Goal: Task Accomplishment & Management: Use online tool/utility

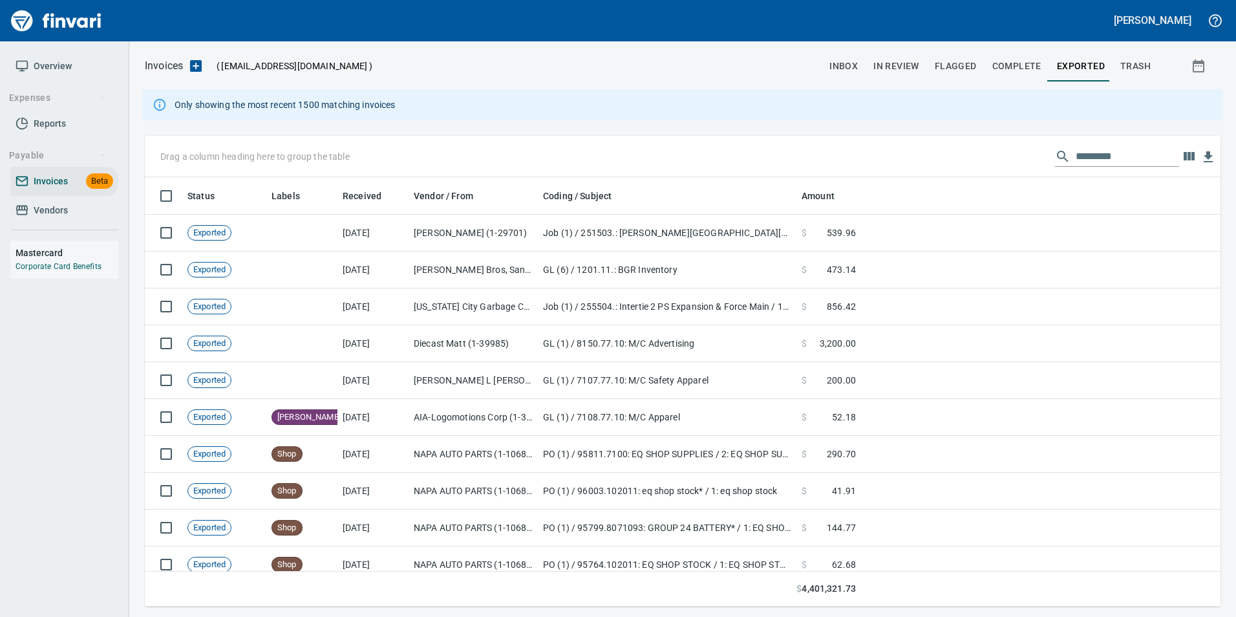
scroll to position [420, 1056]
click at [1096, 157] on input "text" at bounding box center [1127, 156] width 103 height 21
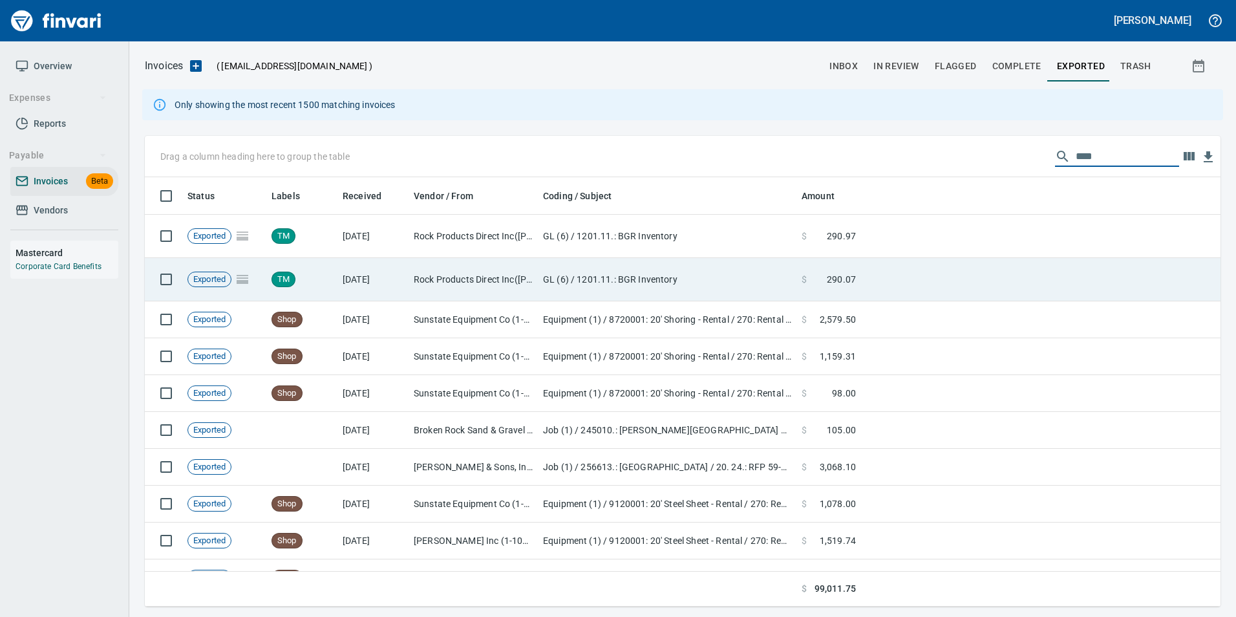
click at [870, 270] on td at bounding box center [1040, 279] width 359 height 43
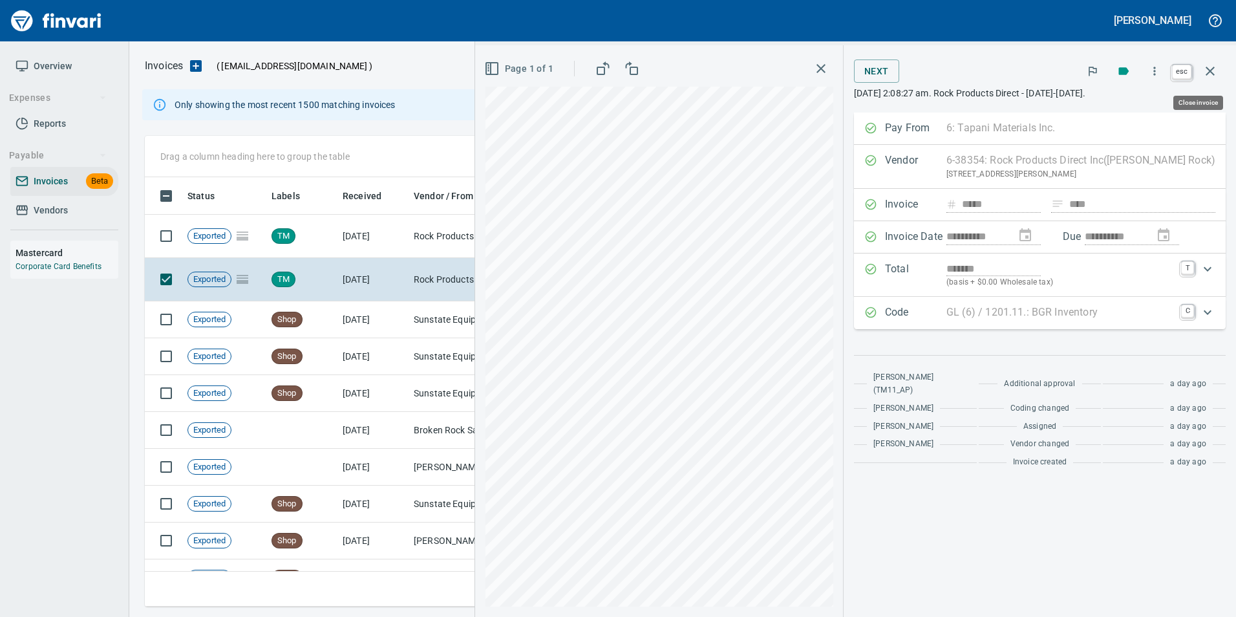
scroll to position [420, 1056]
click at [1213, 71] on icon "button" at bounding box center [1211, 71] width 16 height 16
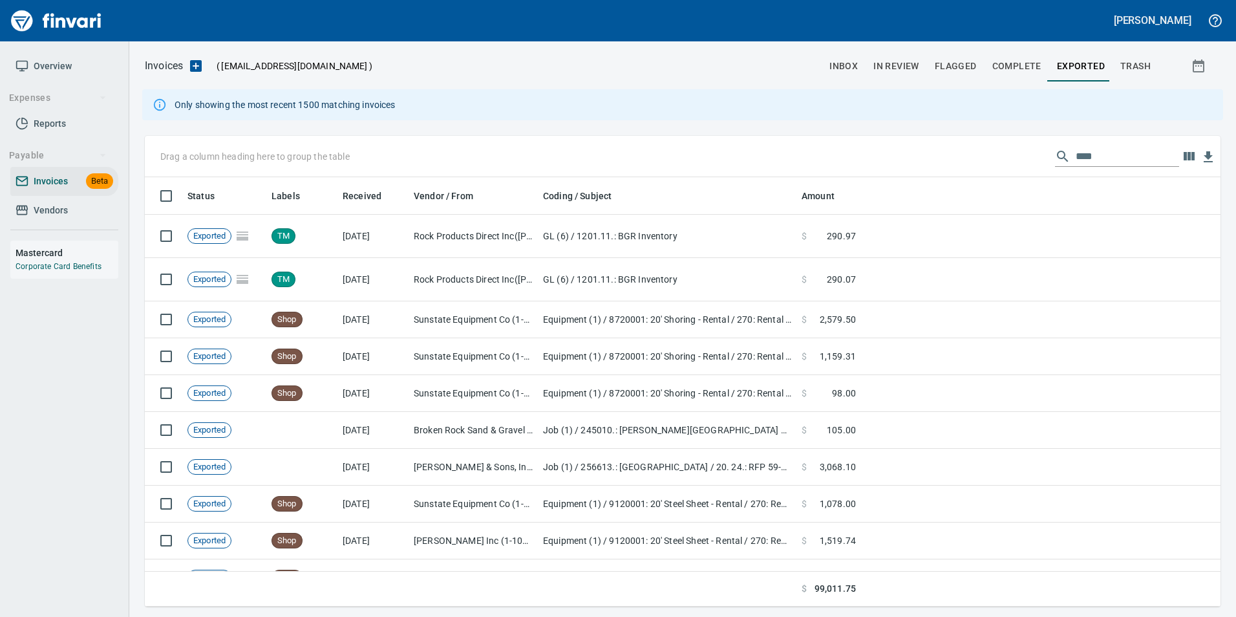
scroll to position [420, 1056]
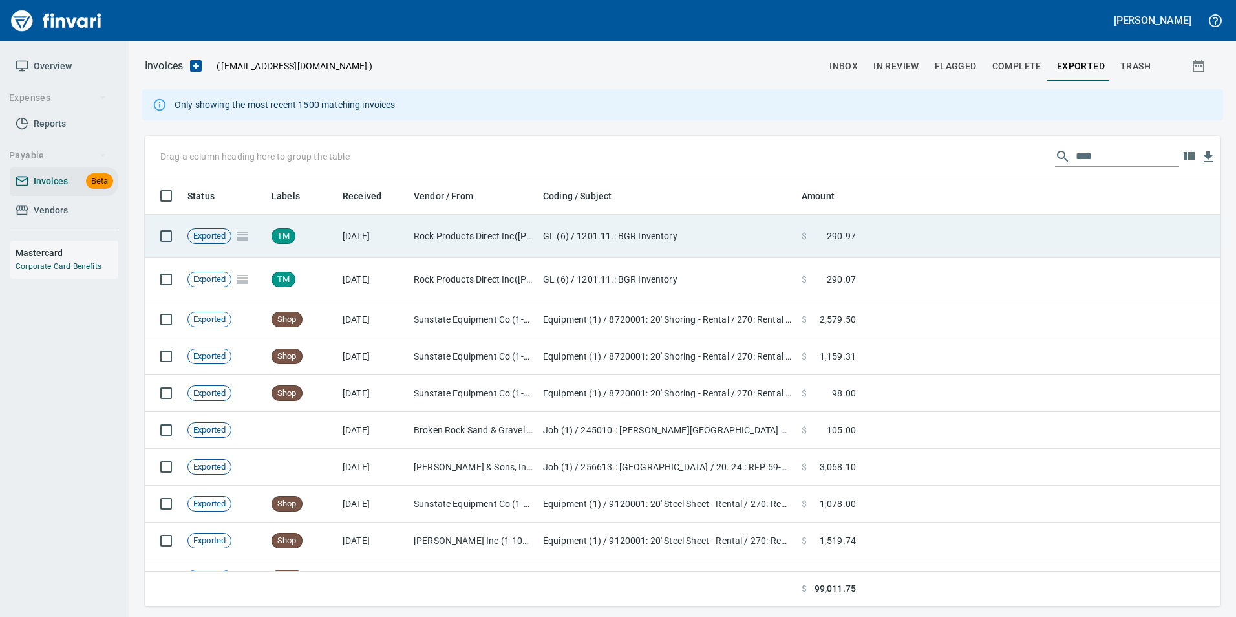
click at [900, 219] on td at bounding box center [1040, 236] width 359 height 43
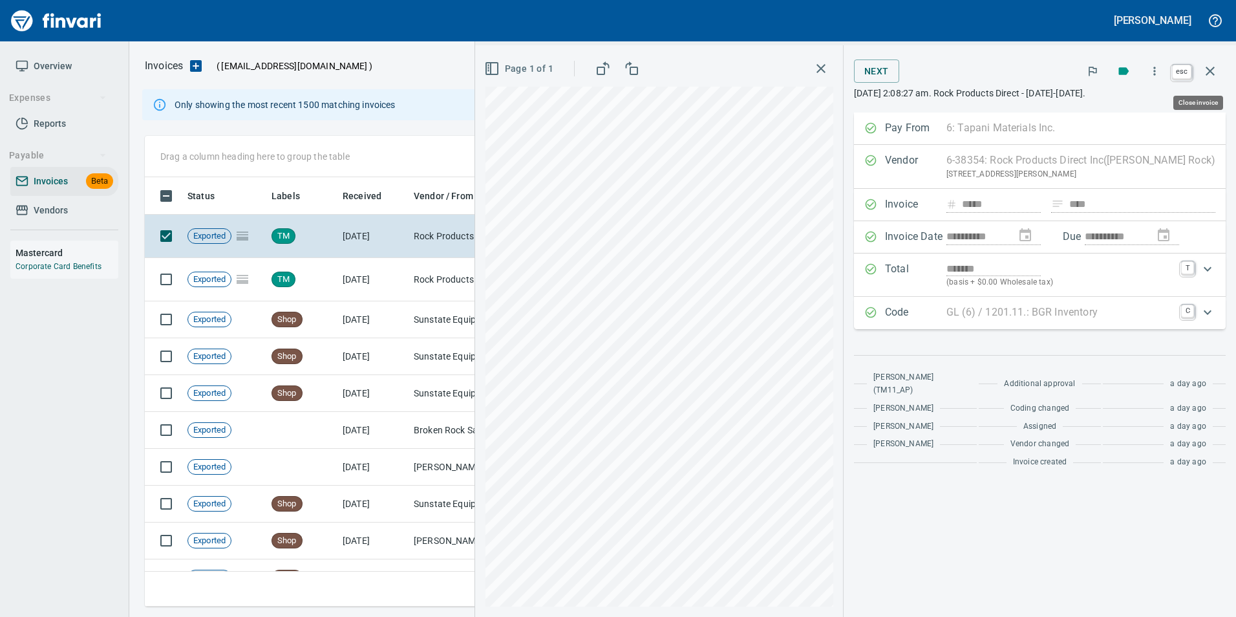
click at [1208, 79] on button "button" at bounding box center [1210, 71] width 31 height 31
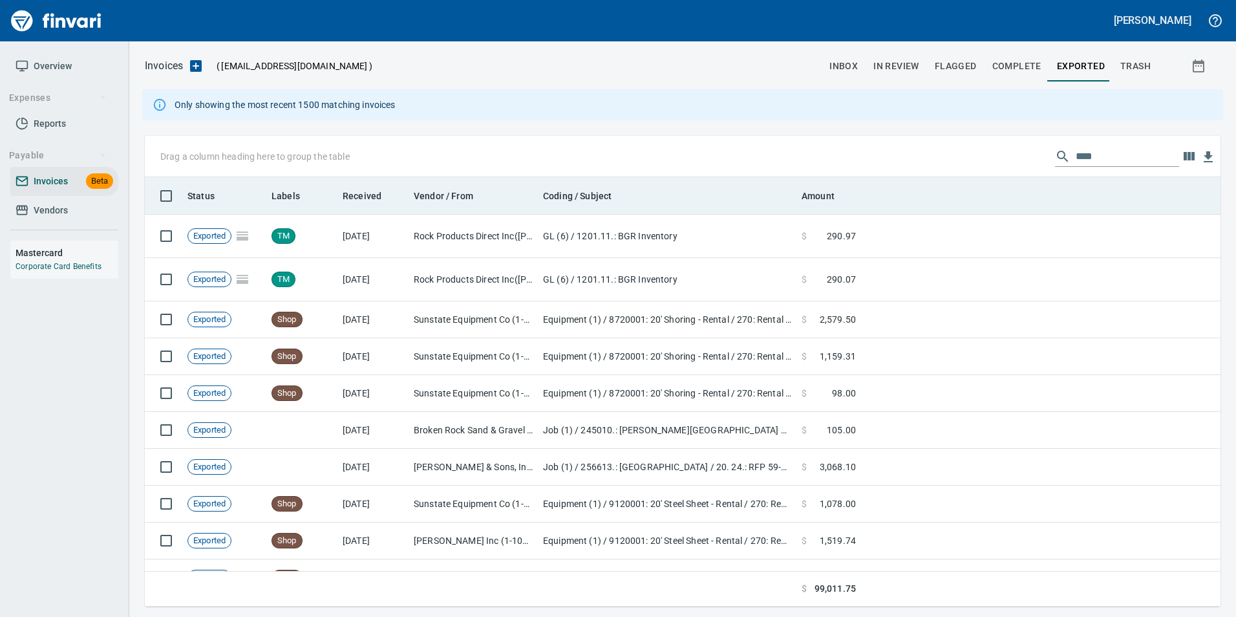
scroll to position [420, 1056]
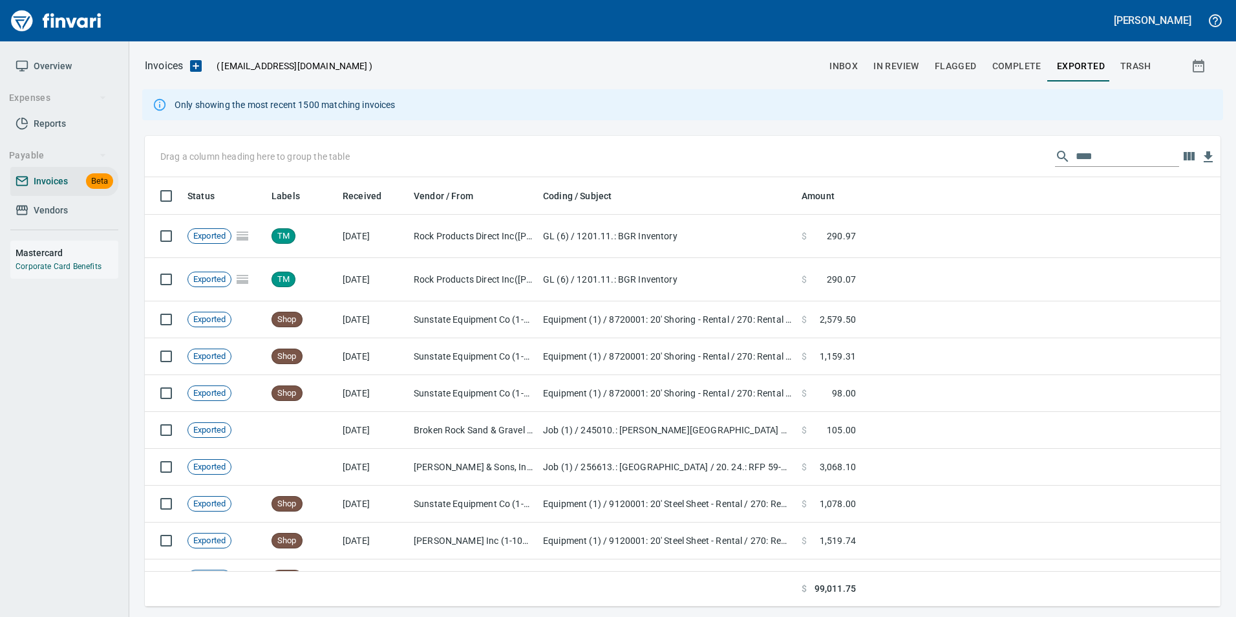
click at [1117, 158] on input "****" at bounding box center [1127, 156] width 103 height 21
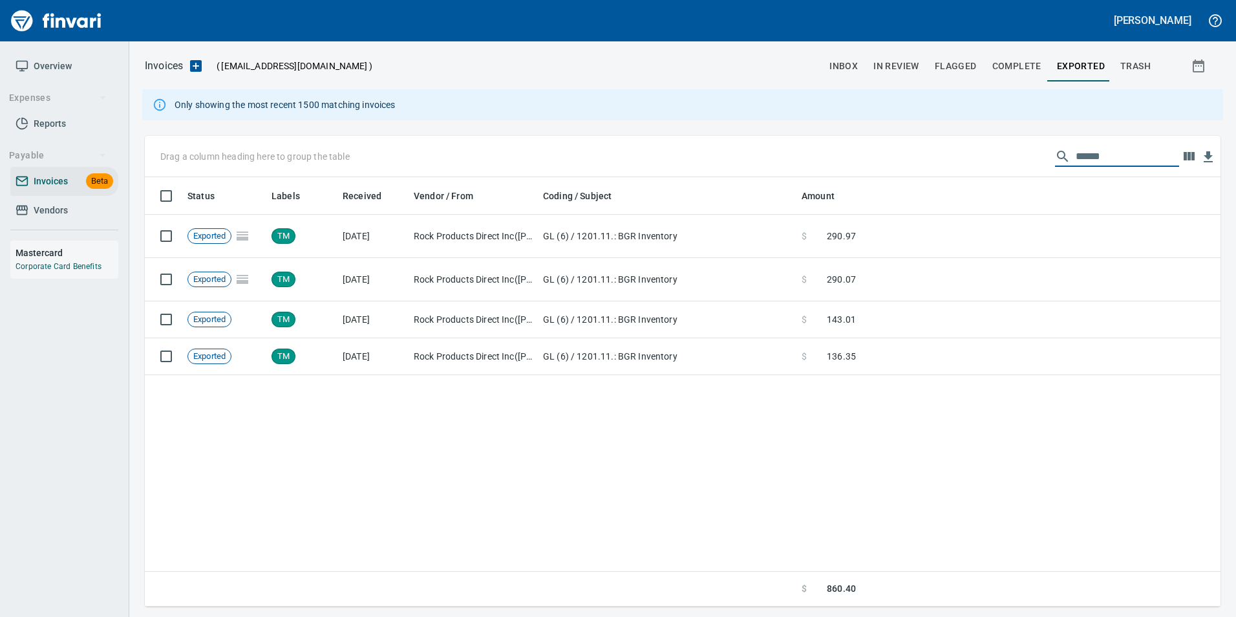
scroll to position [420, 1066]
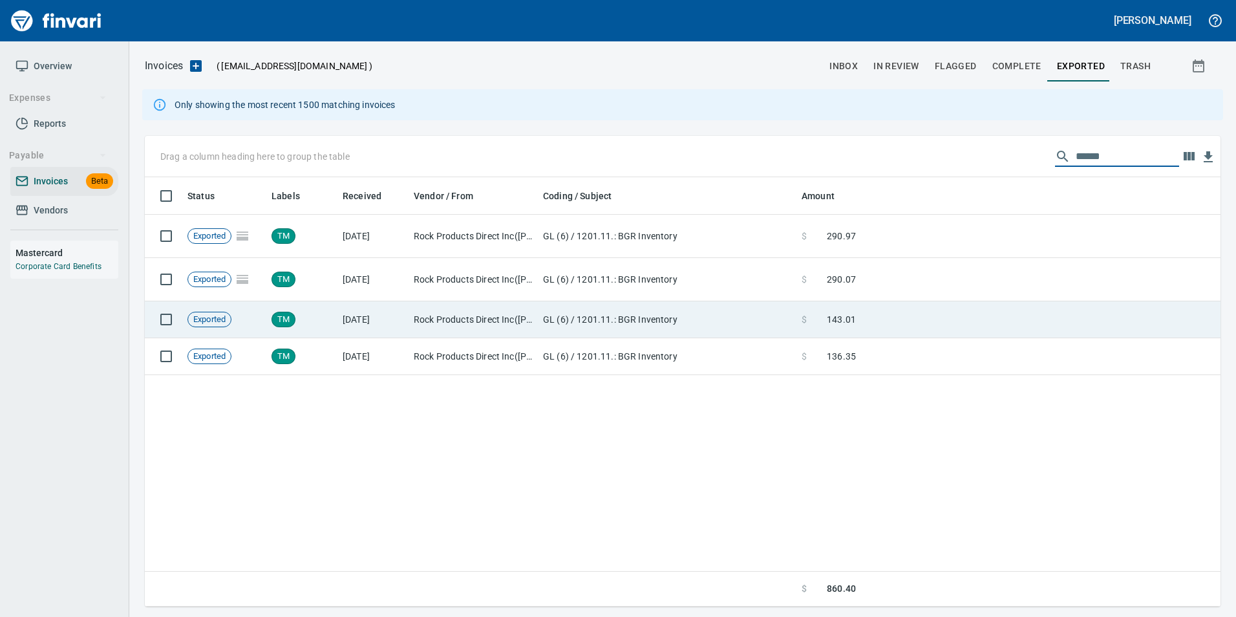
click at [1034, 316] on td at bounding box center [1040, 319] width 359 height 37
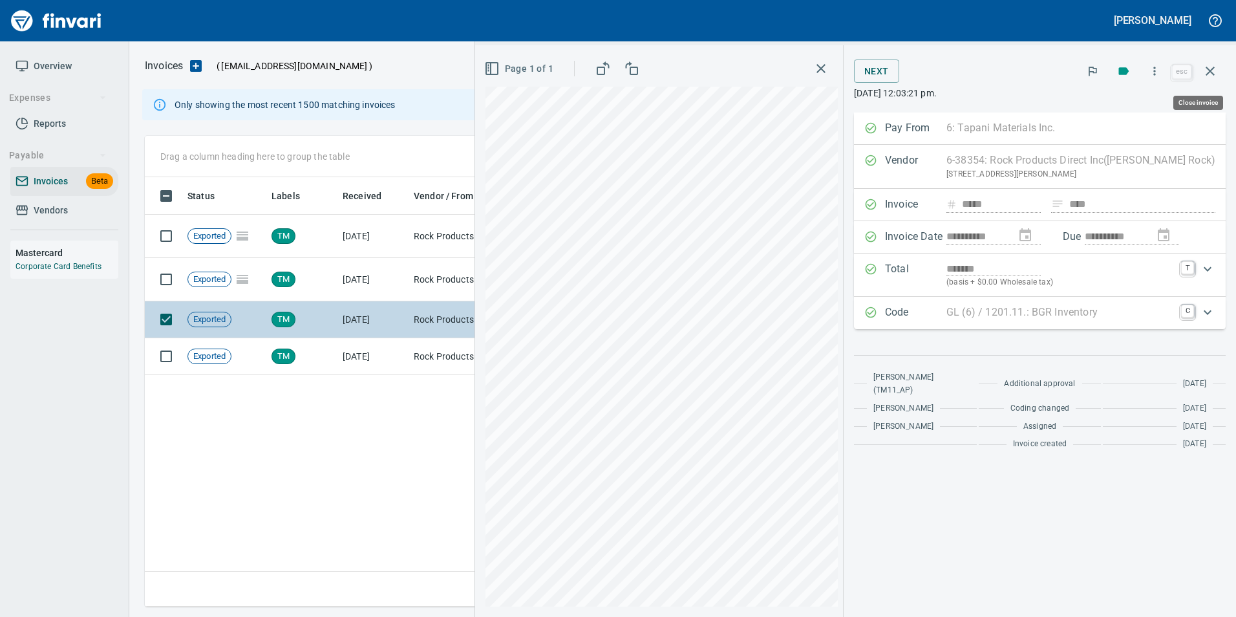
click at [1212, 68] on icon "button" at bounding box center [1211, 71] width 16 height 16
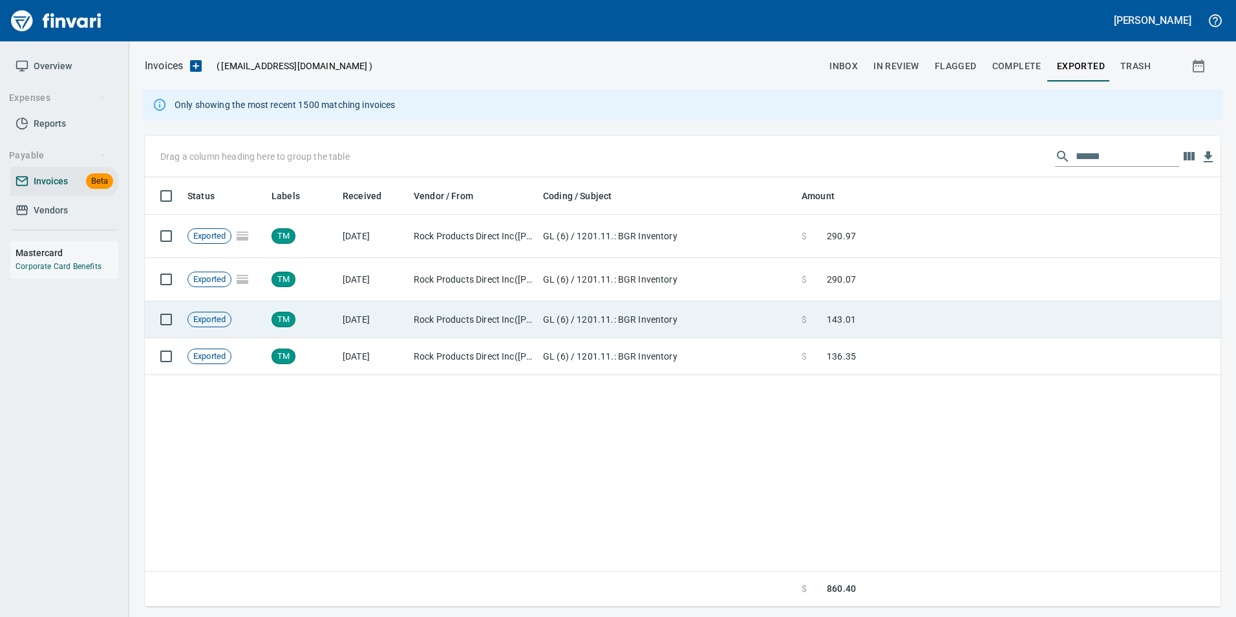
scroll to position [420, 1066]
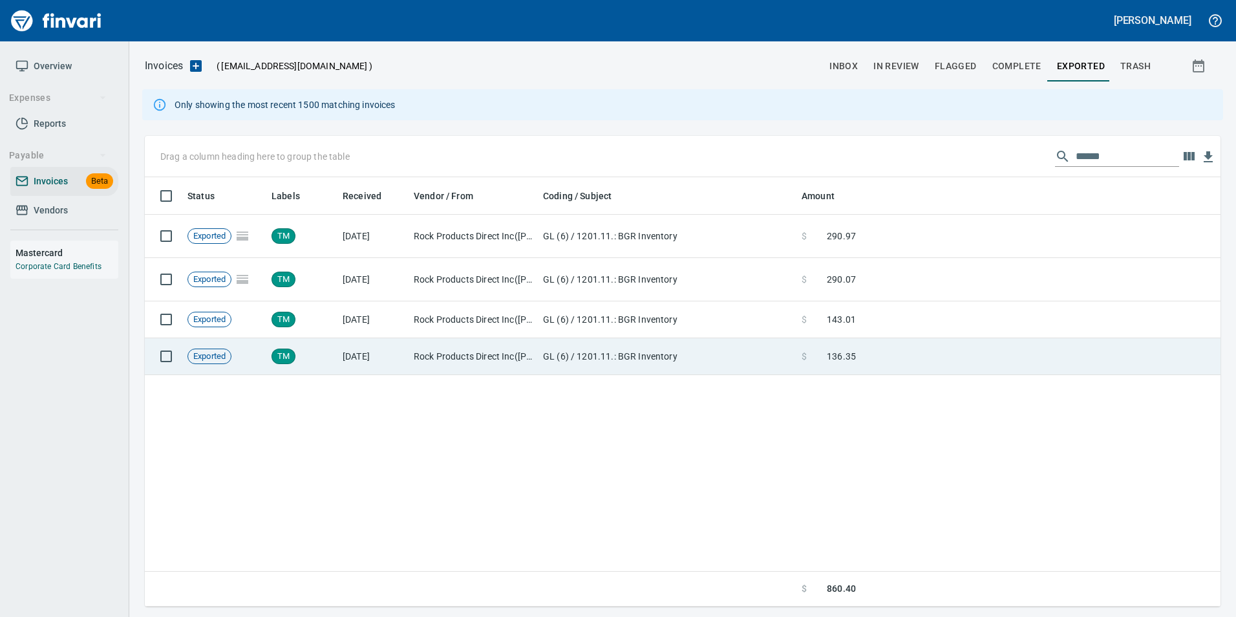
click at [1022, 354] on td at bounding box center [1040, 356] width 359 height 37
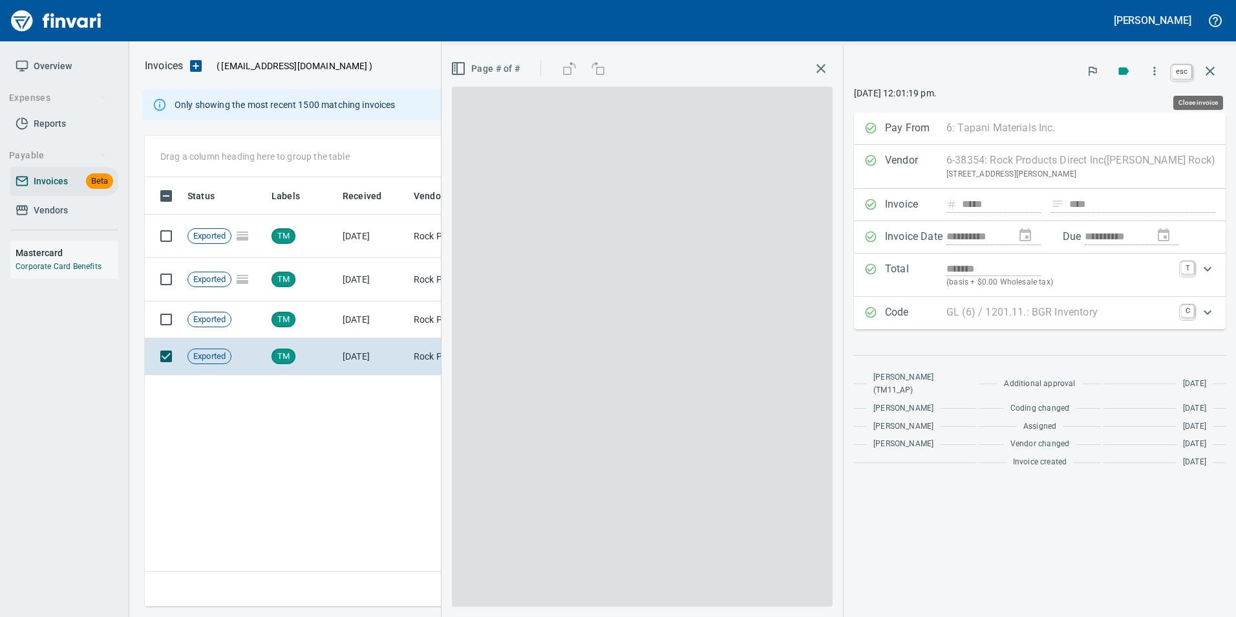
scroll to position [420, 1066]
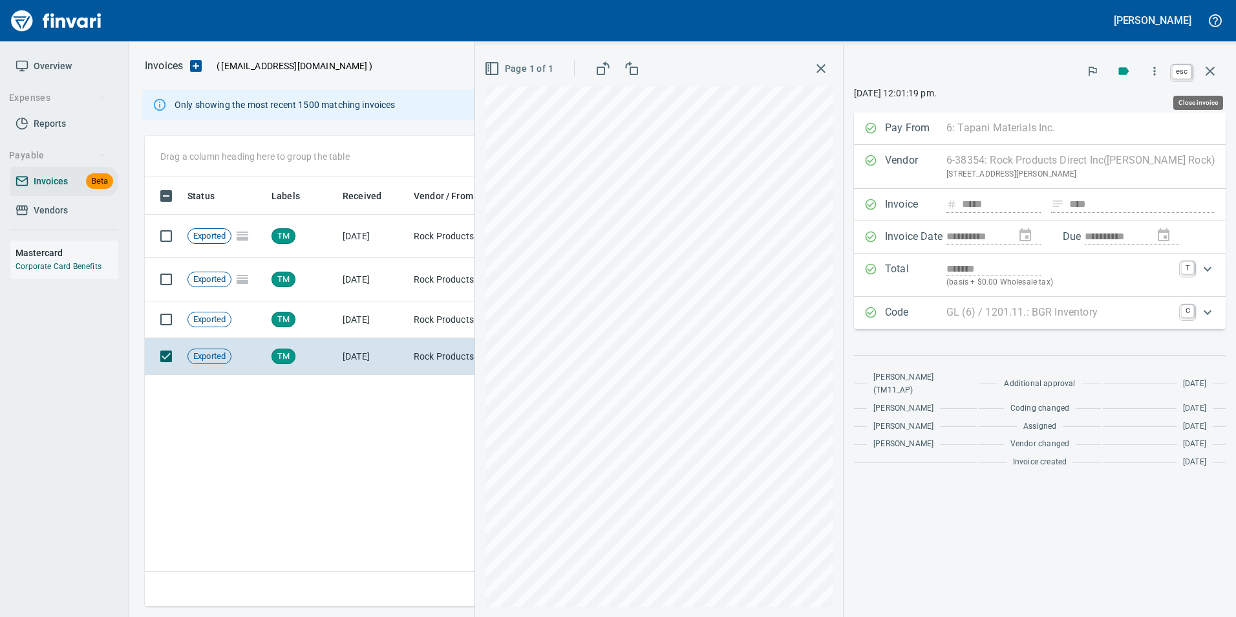
click at [1210, 67] on icon "button" at bounding box center [1211, 71] width 16 height 16
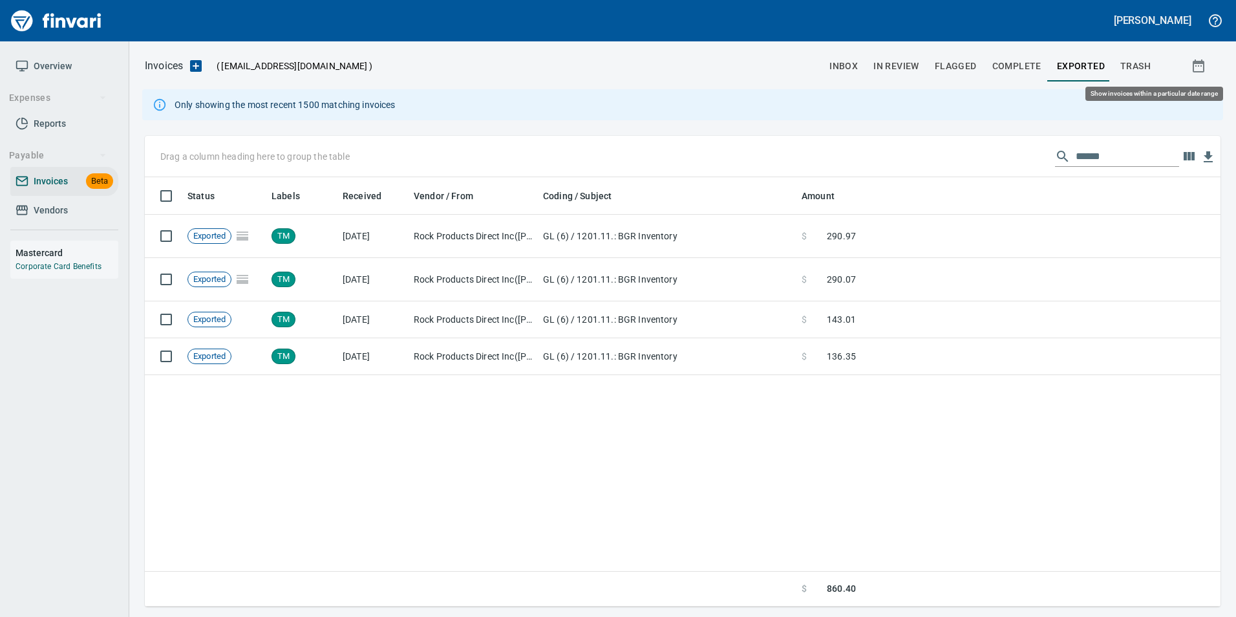
scroll to position [420, 1066]
click at [1105, 156] on input "******" at bounding box center [1127, 156] width 103 height 21
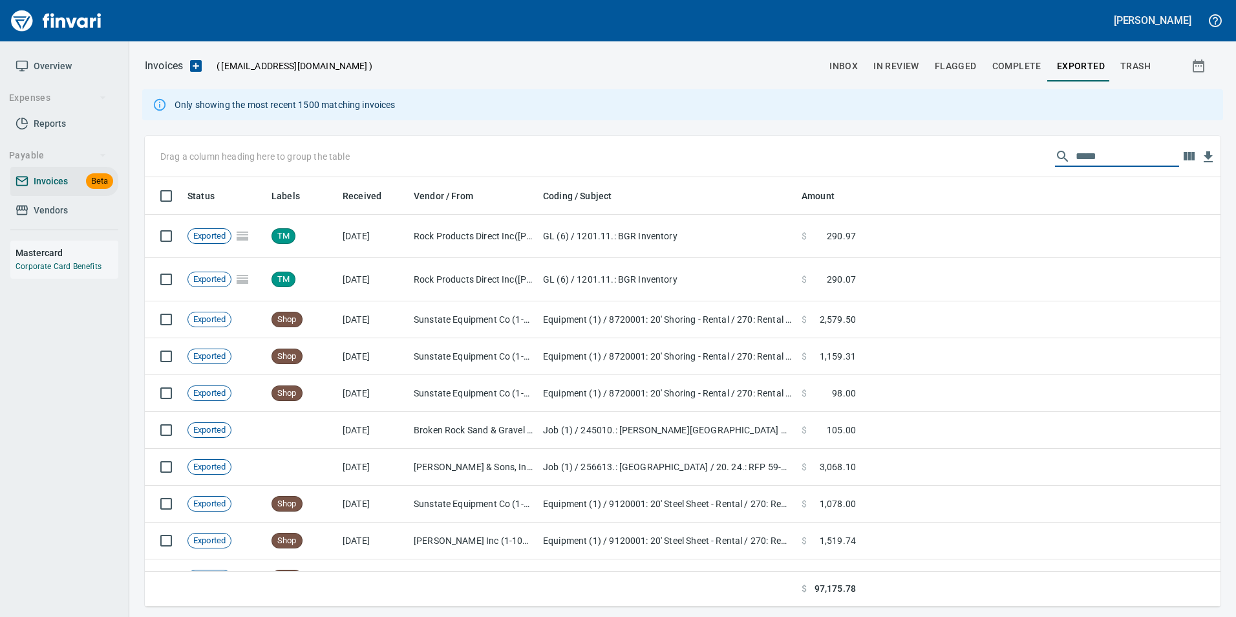
scroll to position [420, 1056]
type input "*"
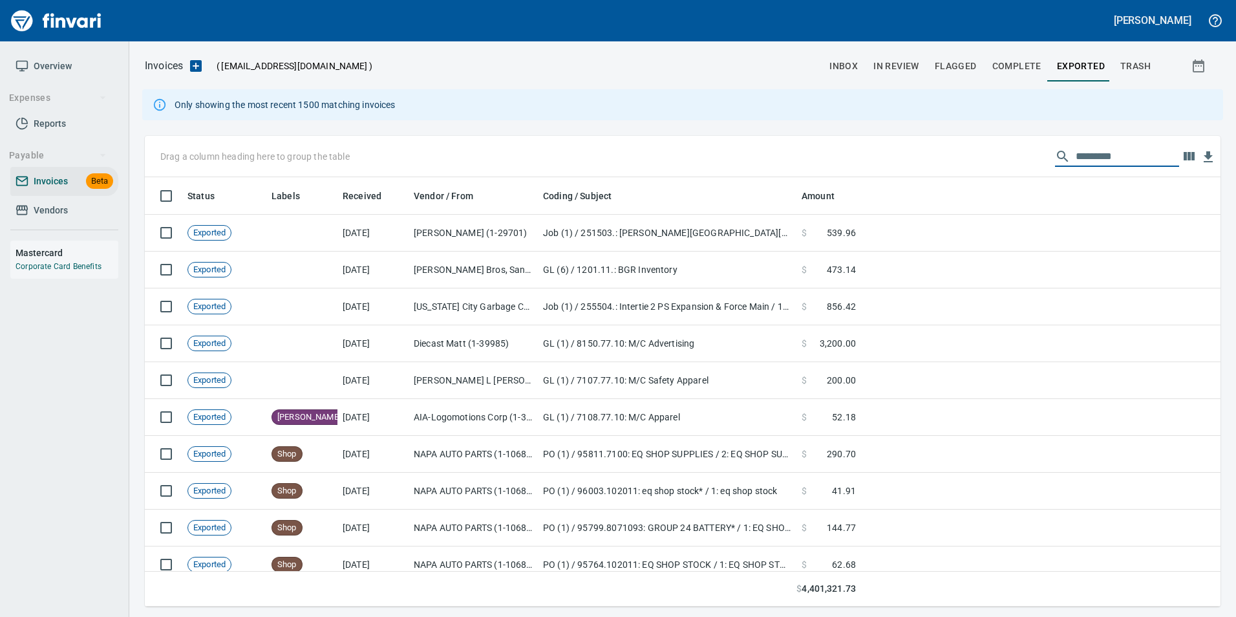
click at [853, 58] on span "inbox" at bounding box center [844, 66] width 28 height 16
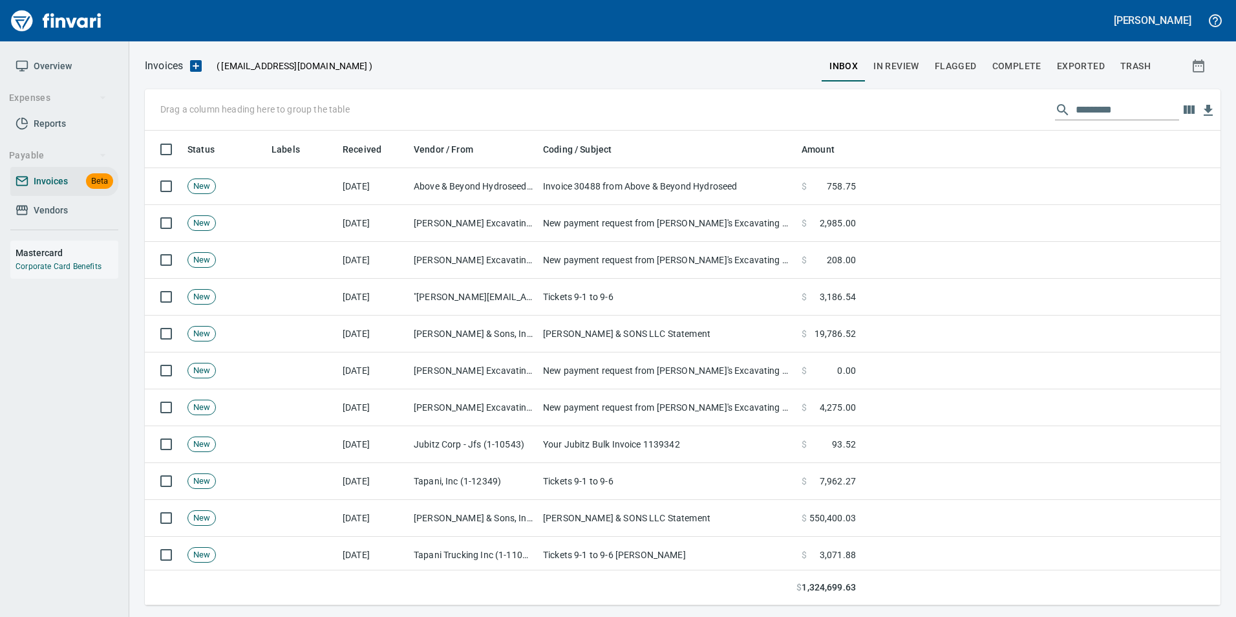
scroll to position [465, 1056]
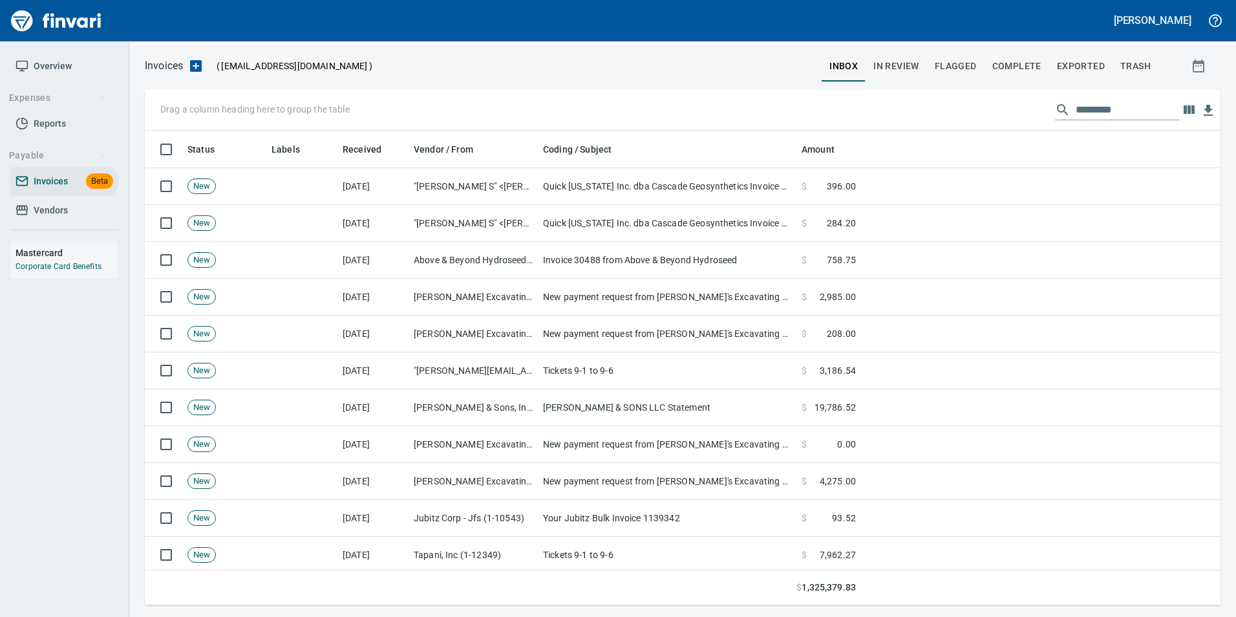
click at [1090, 103] on input "text" at bounding box center [1127, 110] width 103 height 21
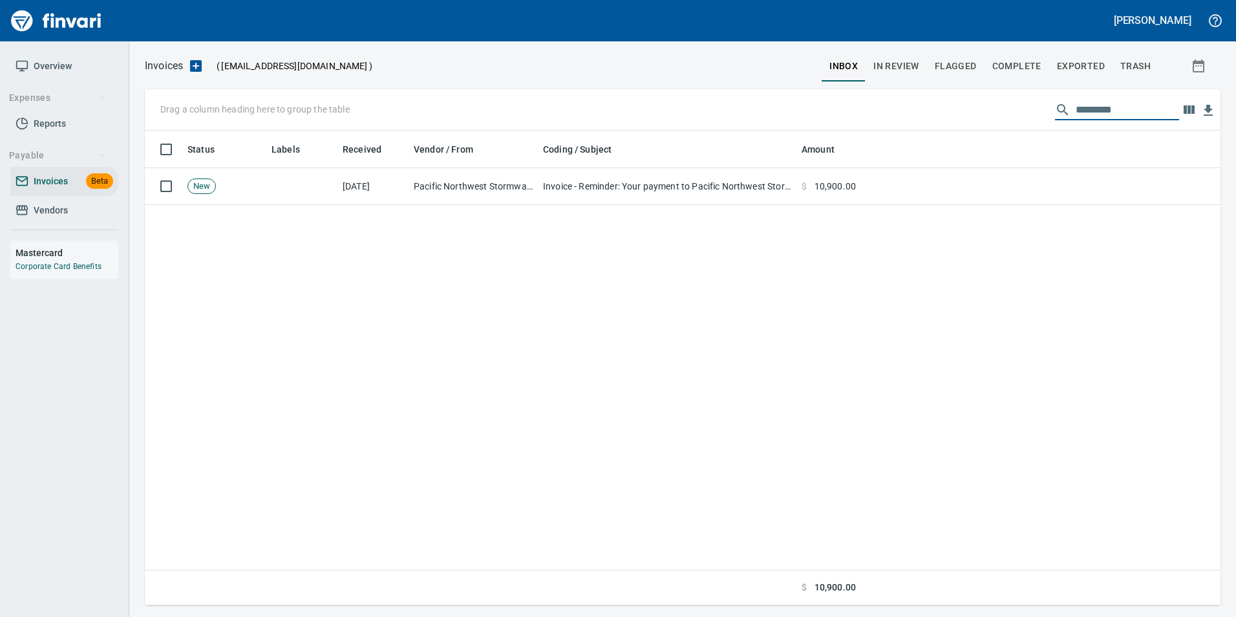
type input "*********"
click at [912, 62] on span "In Review" at bounding box center [897, 66] width 46 height 16
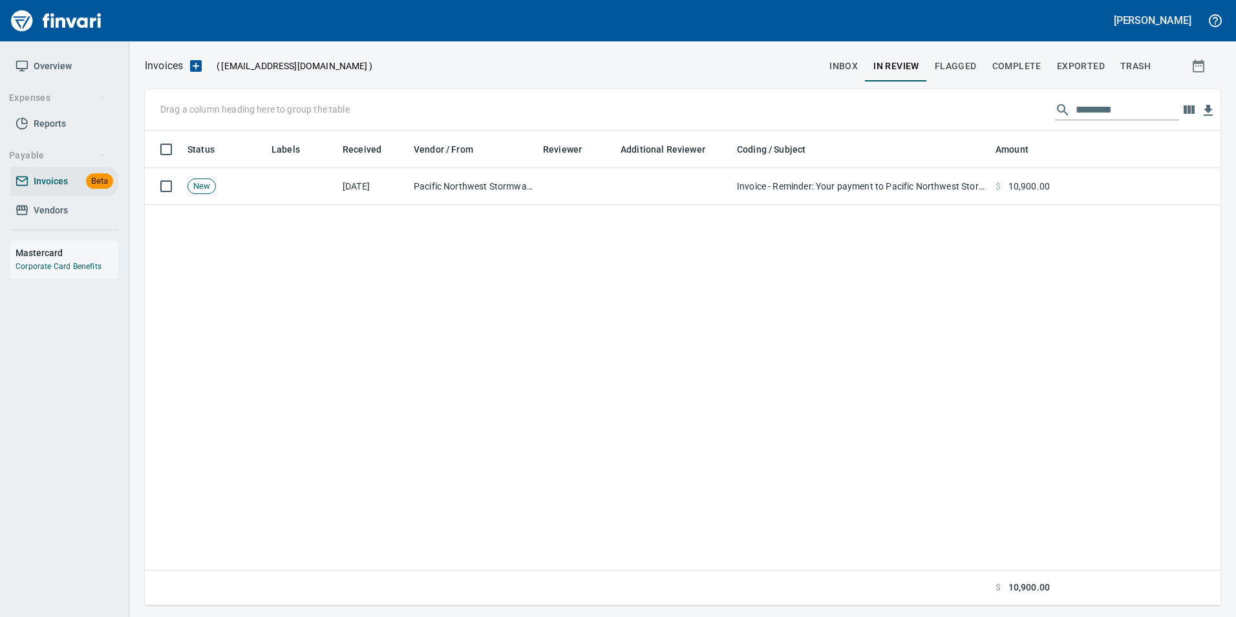
scroll to position [465, 1066]
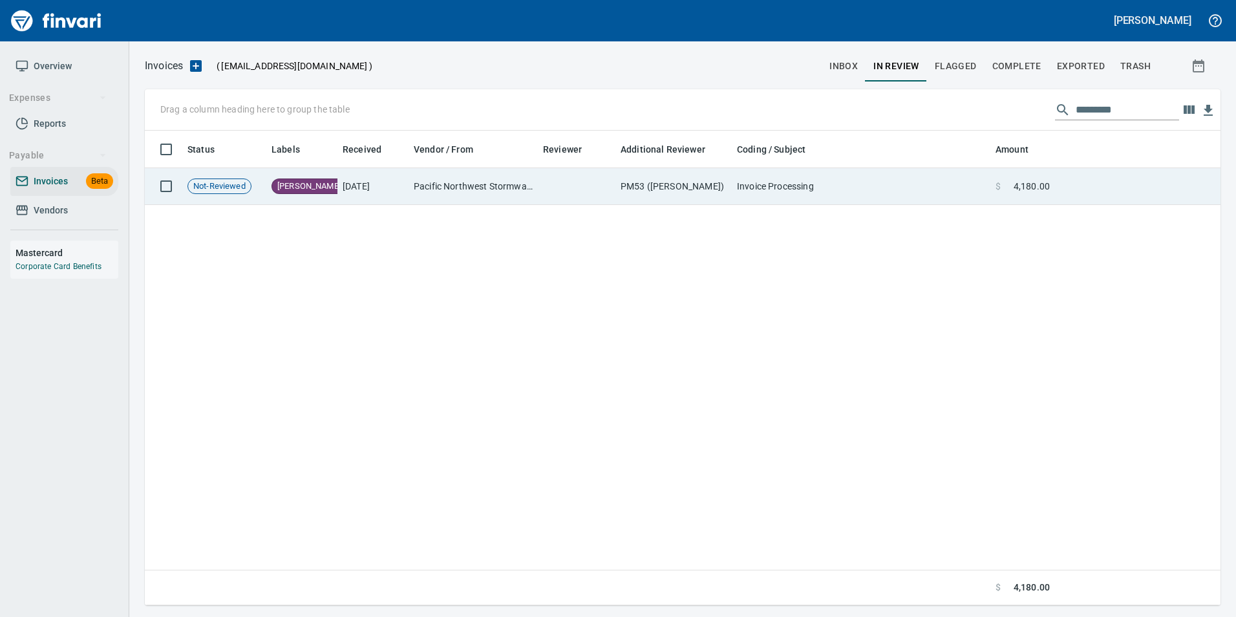
click at [925, 193] on td "Invoice Processing" at bounding box center [861, 186] width 259 height 37
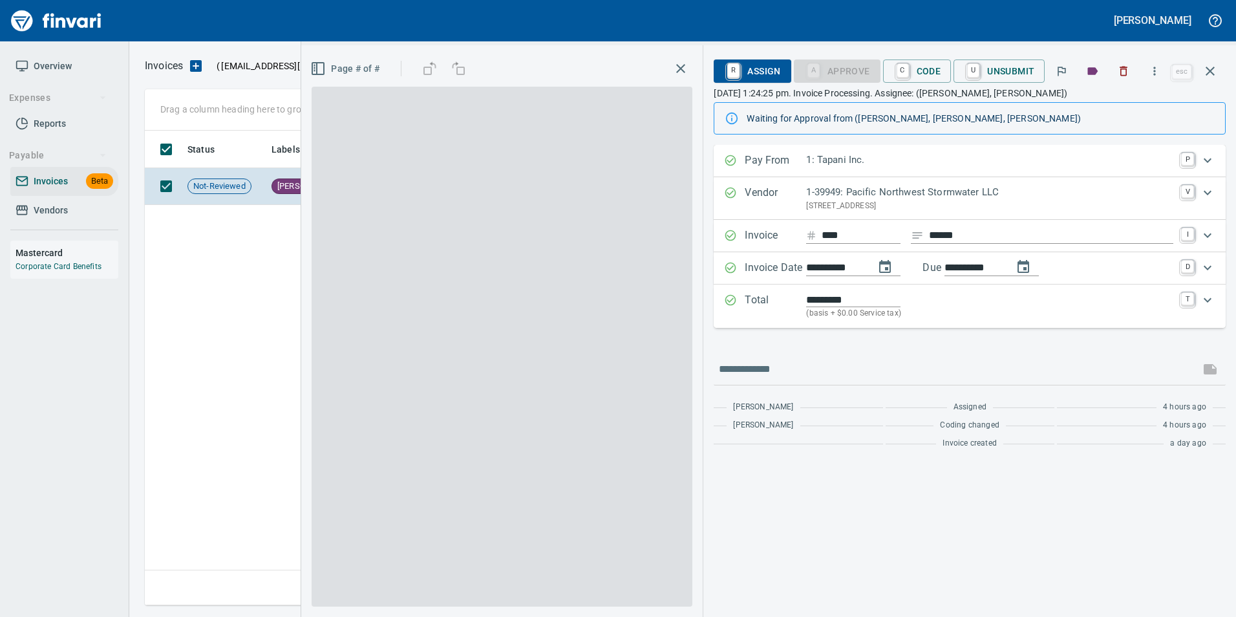
scroll to position [465, 1066]
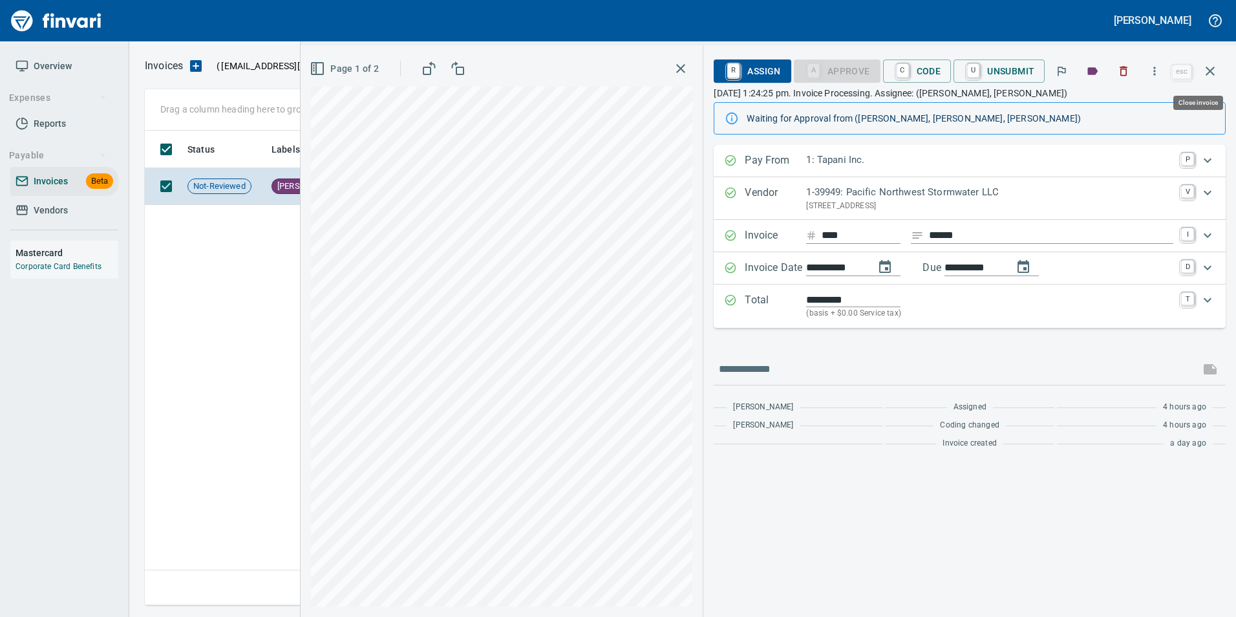
drag, startPoint x: 1209, startPoint y: 72, endPoint x: 1144, endPoint y: 100, distance: 70.4
click at [1210, 72] on icon "button" at bounding box center [1210, 71] width 9 height 9
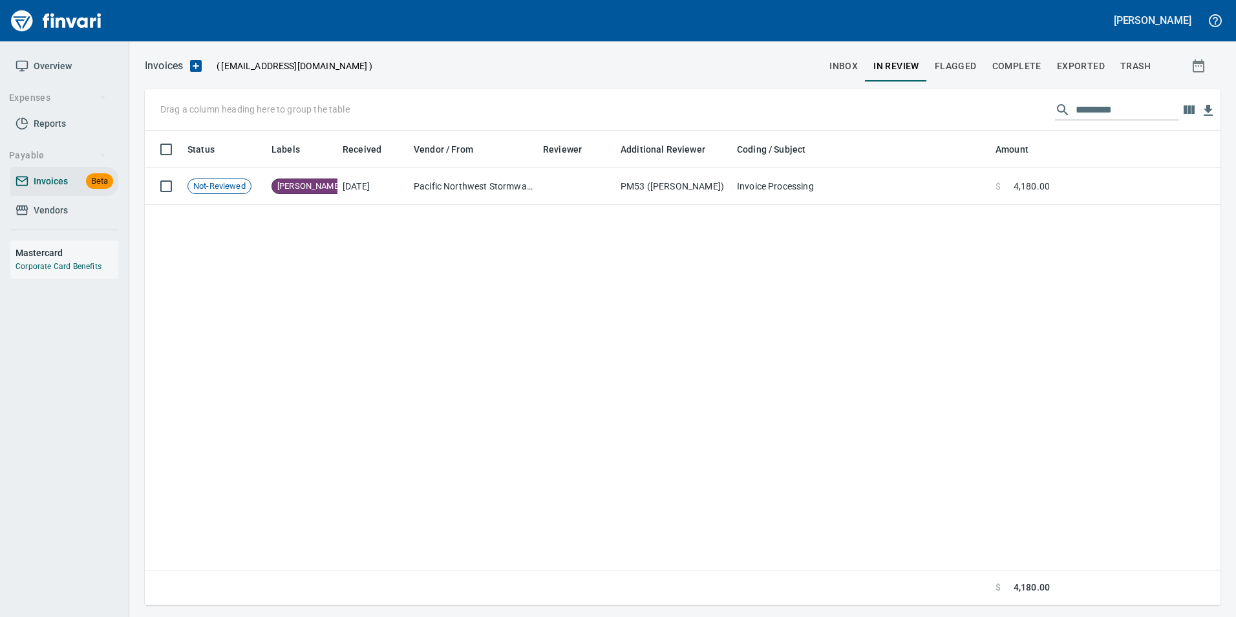
scroll to position [465, 1066]
click at [1150, 116] on input "*********" at bounding box center [1127, 110] width 103 height 21
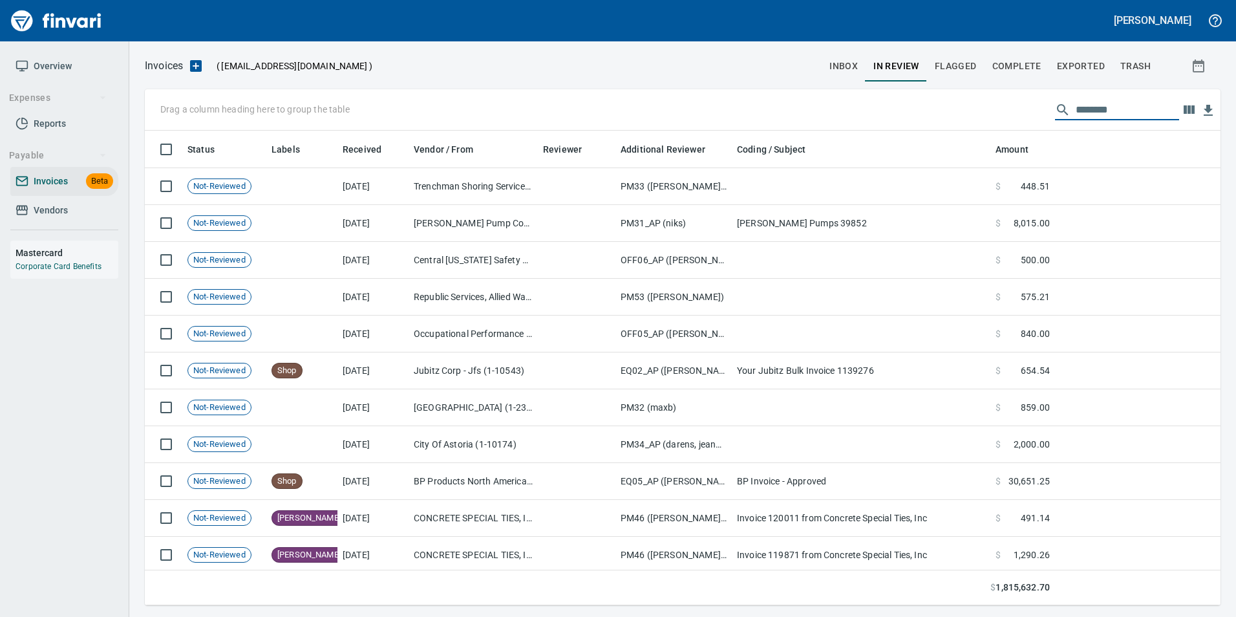
scroll to position [465, 1056]
type input "*"
click at [839, 62] on span "inbox" at bounding box center [844, 66] width 28 height 16
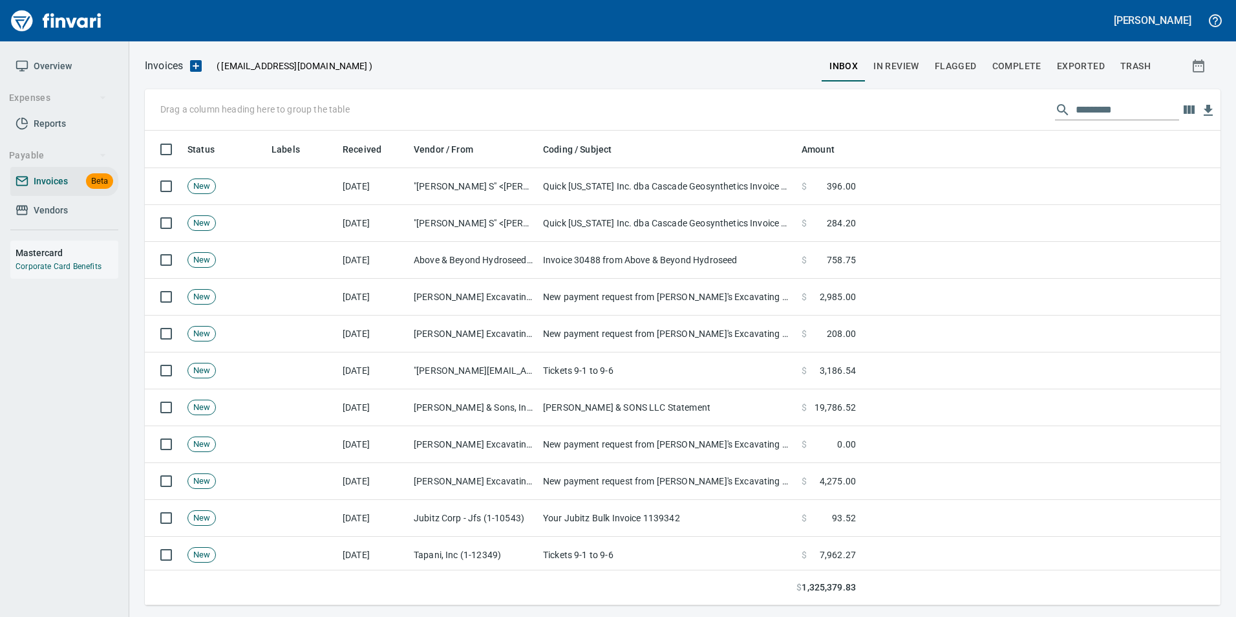
scroll to position [465, 1056]
click at [890, 64] on span "In Review" at bounding box center [897, 66] width 46 height 16
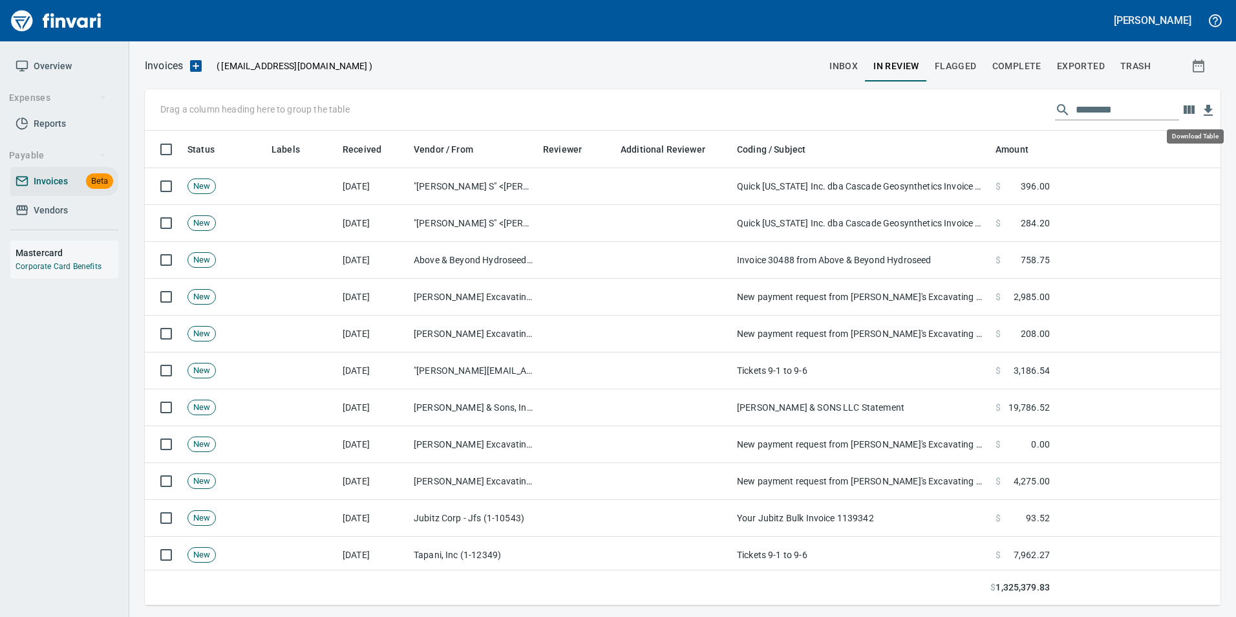
scroll to position [465, 1056]
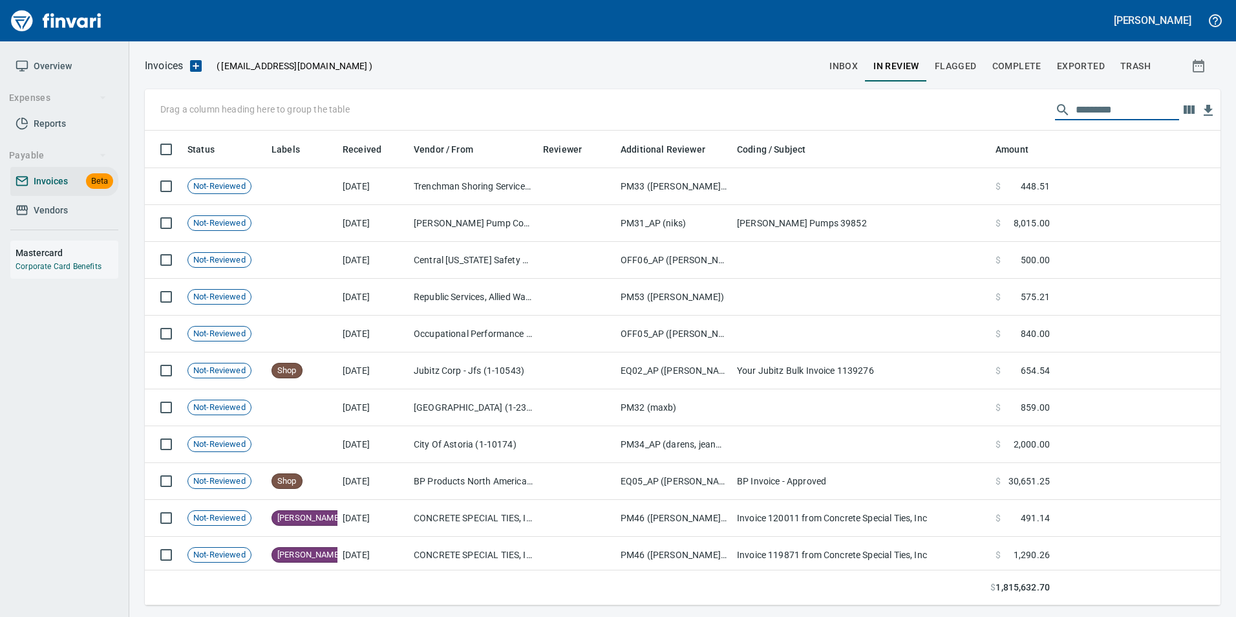
click at [1108, 116] on input "text" at bounding box center [1127, 110] width 103 height 21
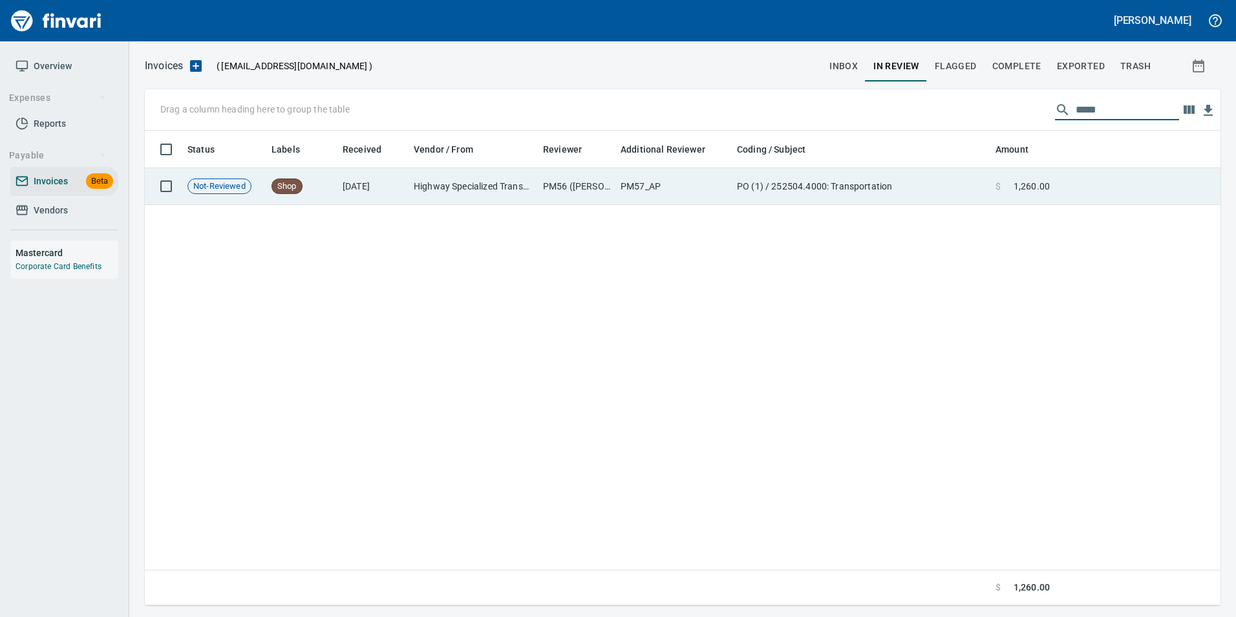
type input "*****"
click at [953, 189] on td "PO (1) / 252504.4000: Transportation" at bounding box center [861, 186] width 259 height 37
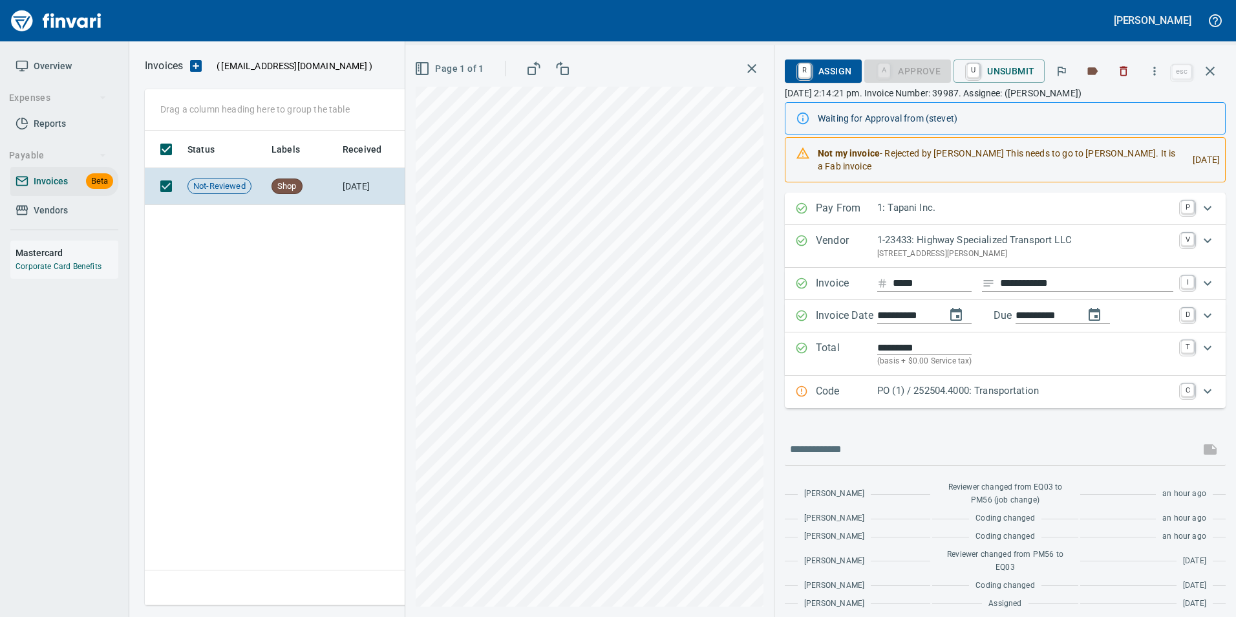
click at [1022, 229] on div "Vendor 1-23433: Highway Specialized Transport LLC [STREET_ADDRESS][PERSON_NAME]" at bounding box center [1005, 246] width 441 height 43
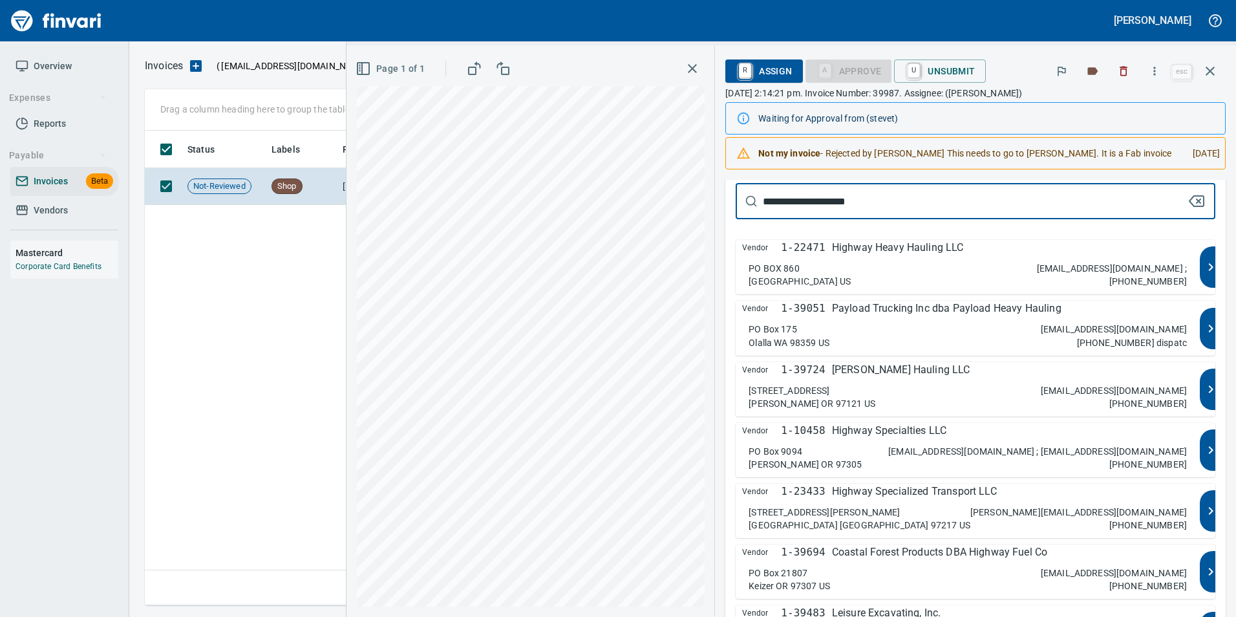
scroll to position [65, 0]
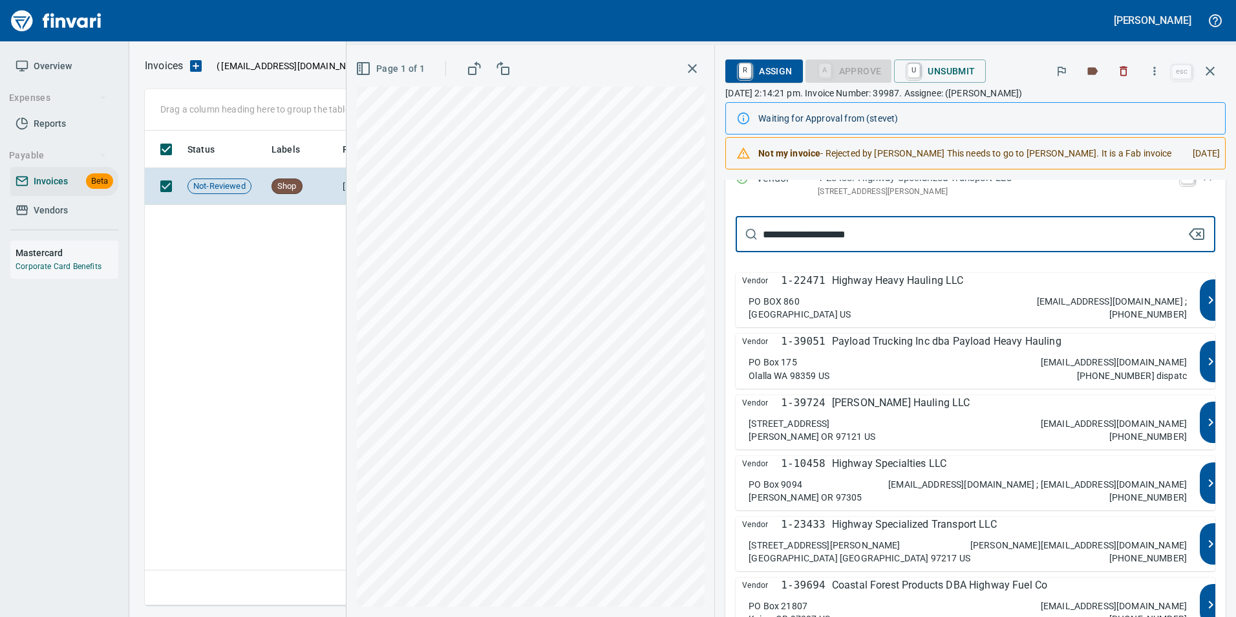
type input "**********"
click at [1007, 288] on div "Vendor 1-22471 Highway Heavy Hauling LLC" at bounding box center [967, 281] width 451 height 16
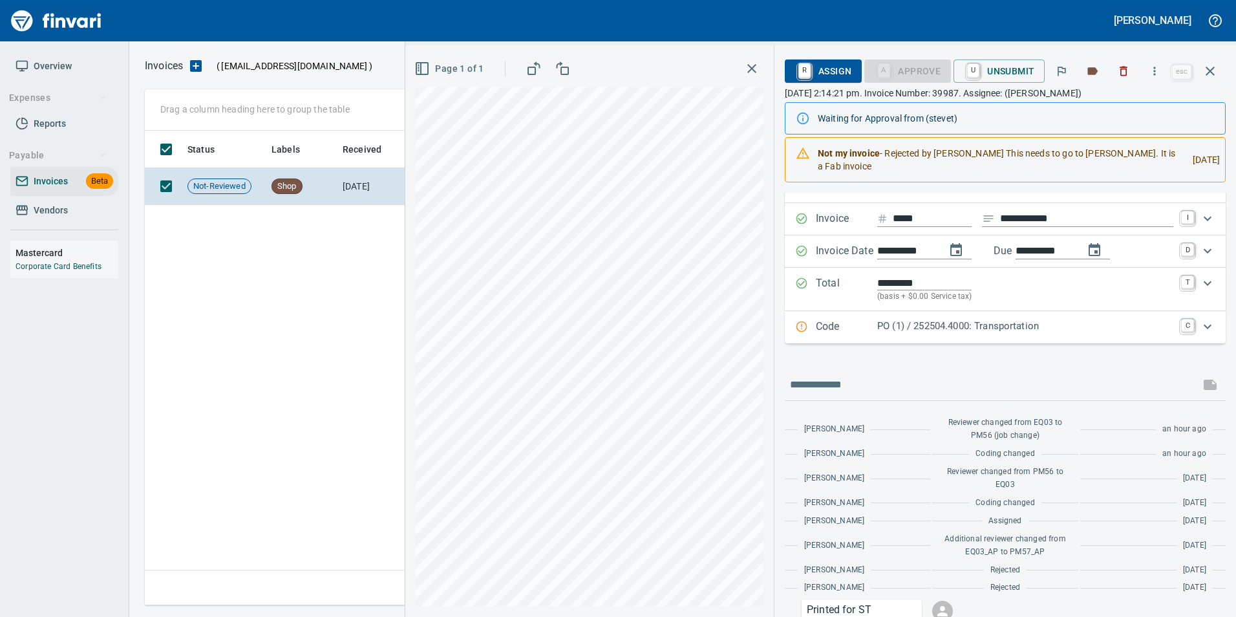
type input "**********"
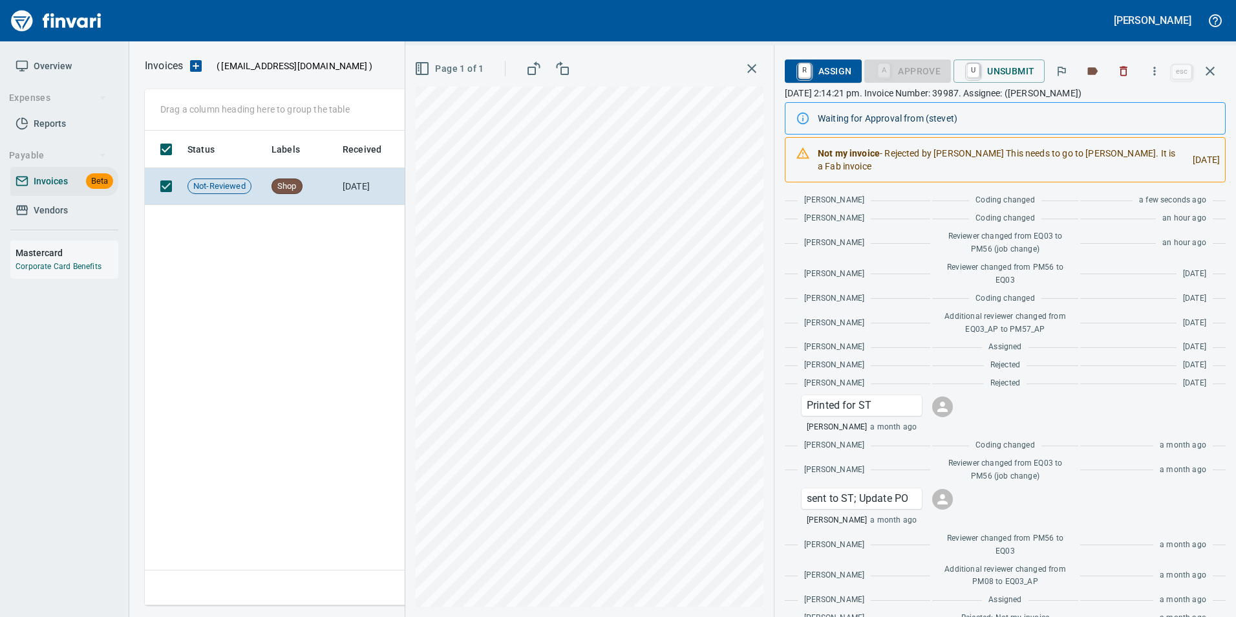
scroll to position [0, 0]
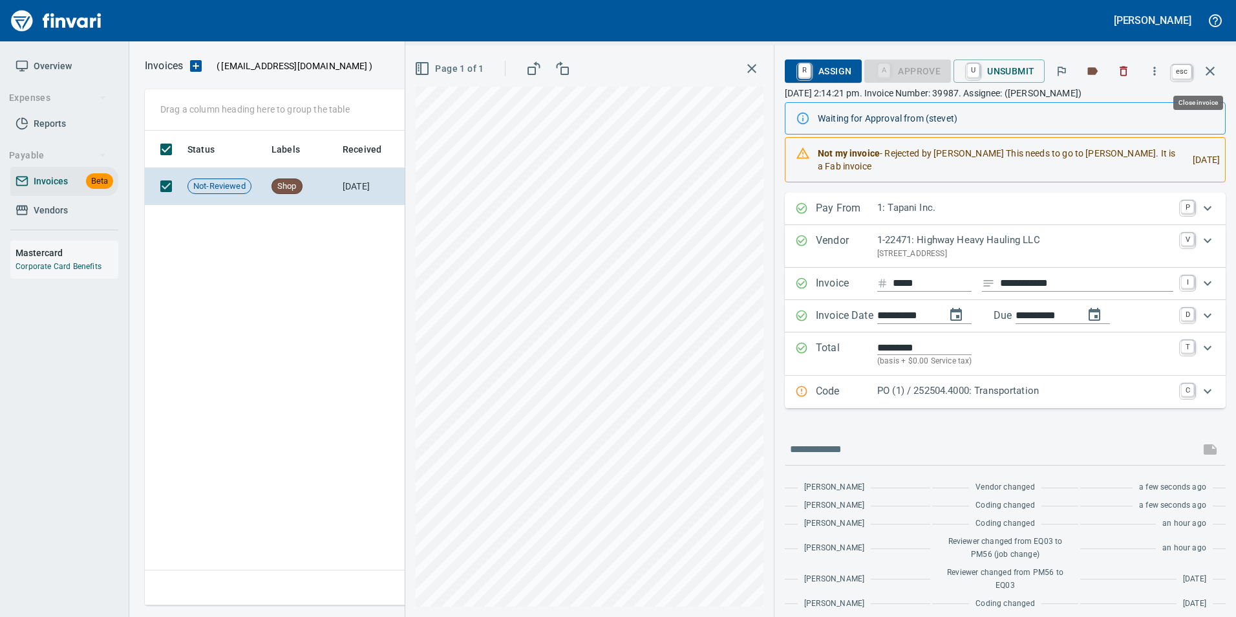
click at [1220, 74] on button "button" at bounding box center [1210, 71] width 31 height 31
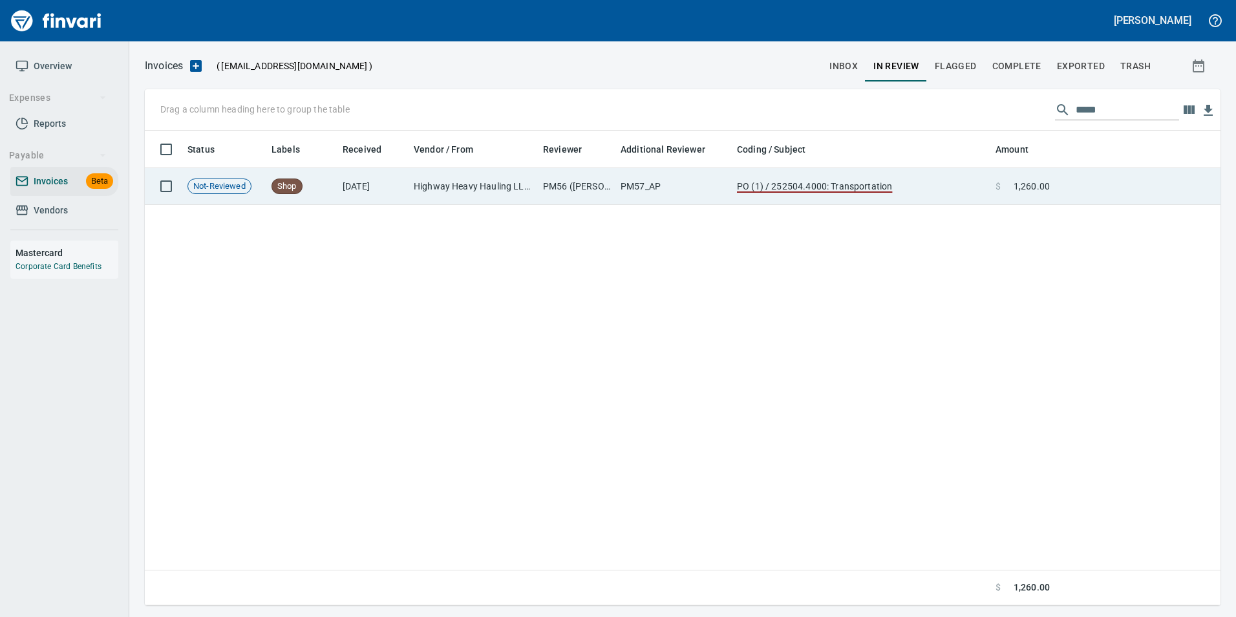
scroll to position [465, 1066]
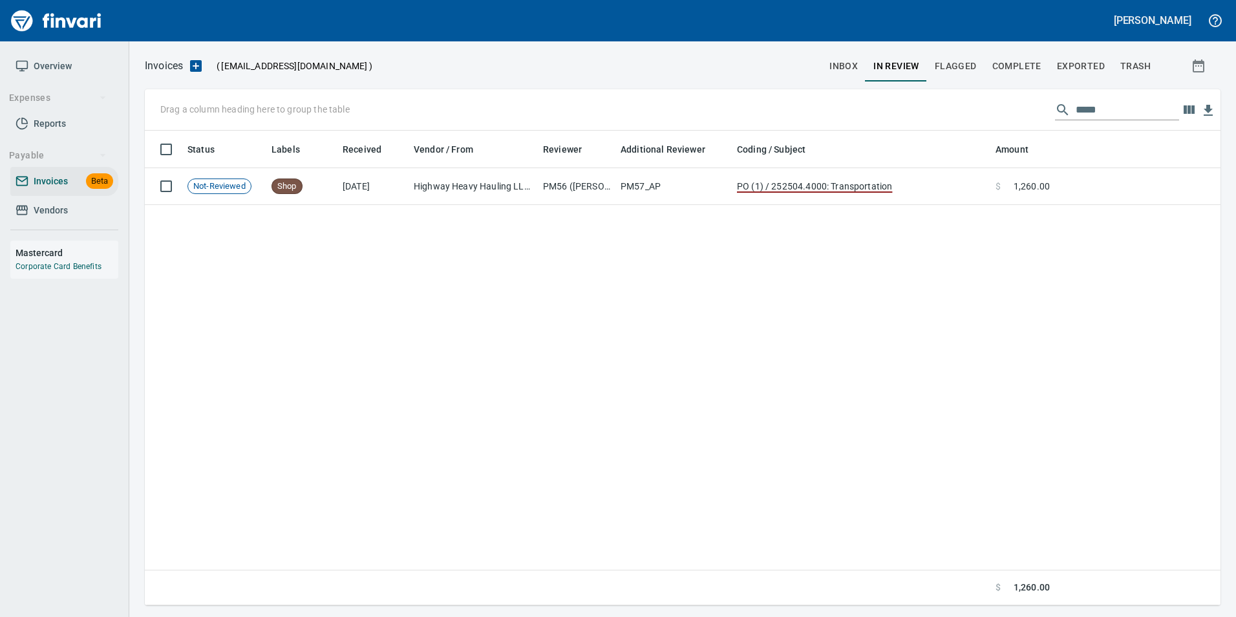
click at [1099, 104] on input "*****" at bounding box center [1127, 110] width 103 height 21
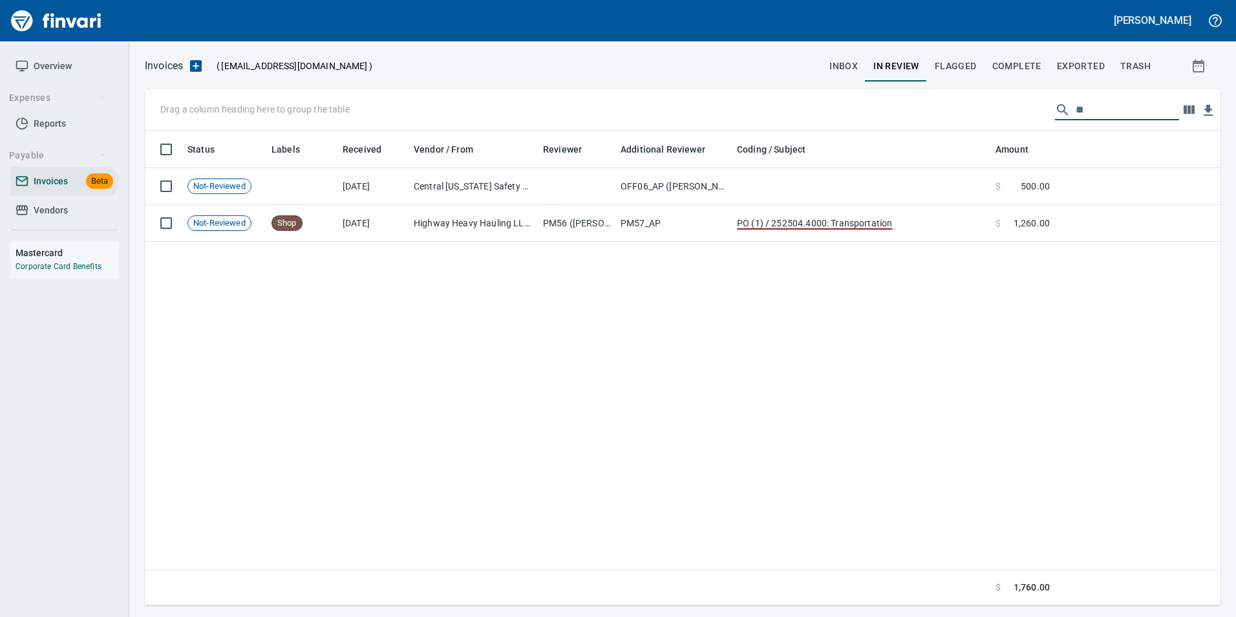
type input "*"
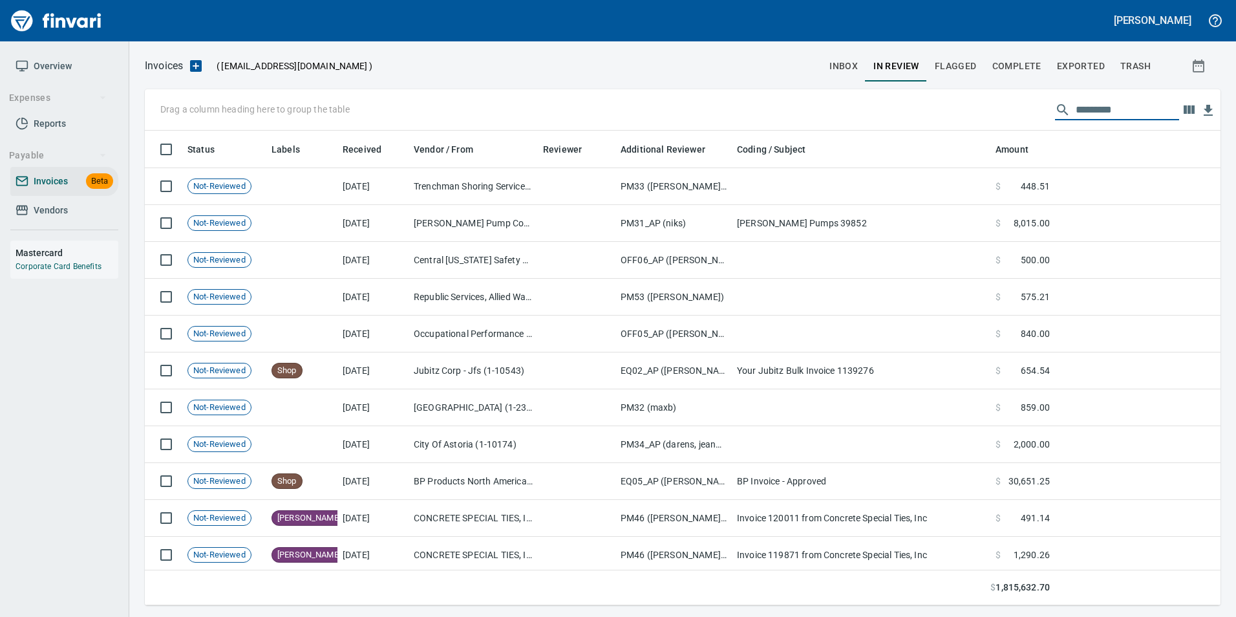
scroll to position [465, 1056]
click at [848, 66] on span "inbox" at bounding box center [844, 66] width 28 height 16
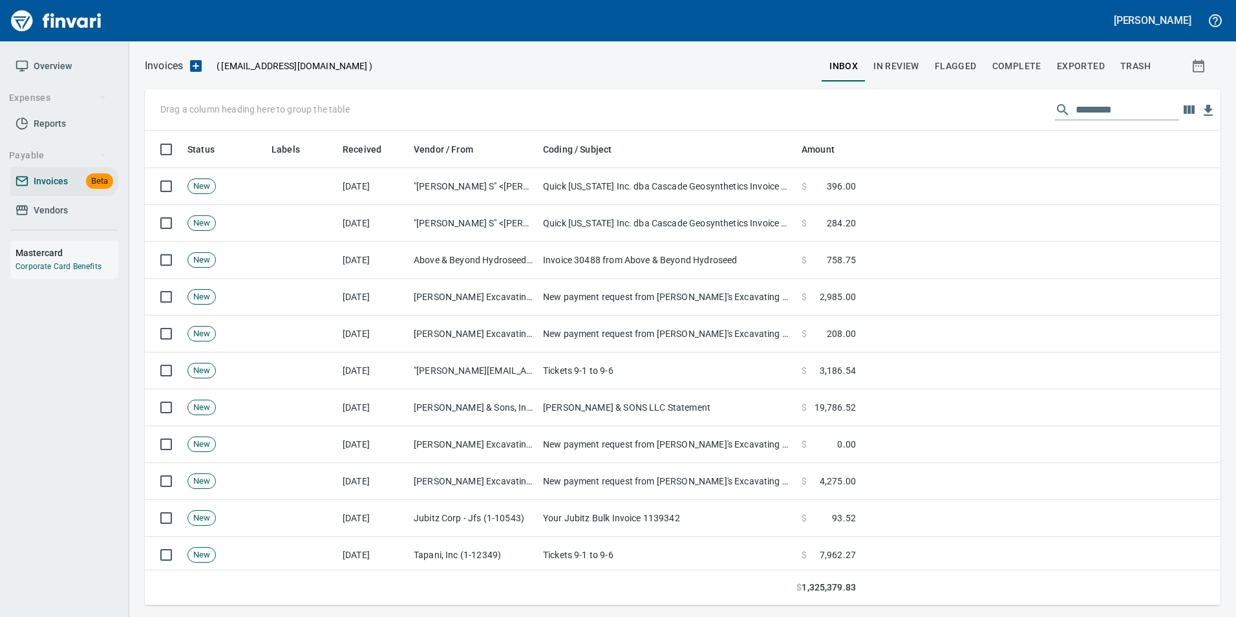
scroll to position [465, 1056]
